Goal: Check status

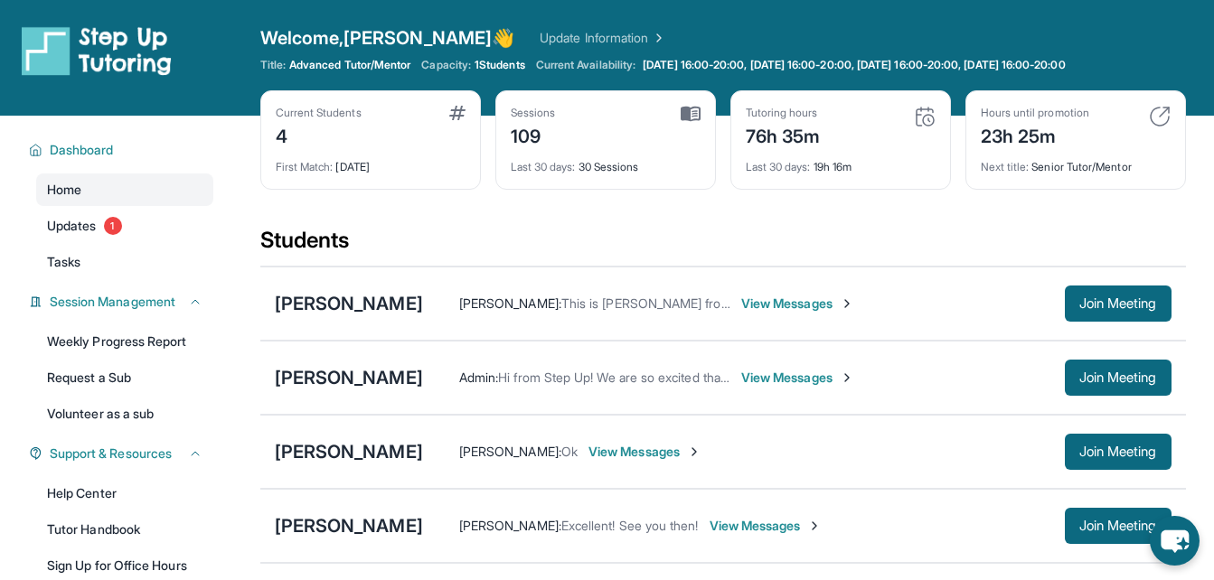
click at [885, 221] on div "Current Students 4 First Match : [DATE] Sessions 109 Last 30 days : 30 Sessions…" at bounding box center [722, 158] width 925 height 136
